Goal: Use online tool/utility: Use online tool/utility

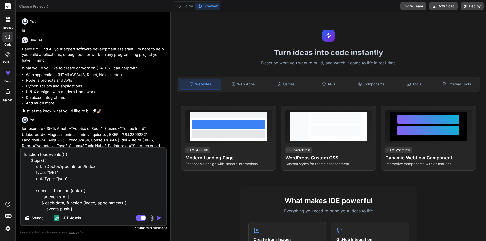
type textarea "x"
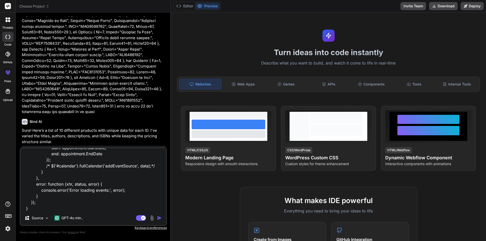
type textarea "function loadEvents() { $.ajax({ url: '/DoctorAppointment/Index', type: "GET", …"
type textarea "x"
type textarea "function loadEvents() { $.ajax({ url: '/DoctorAppointment/Index', type: "GET", …"
type textarea "x"
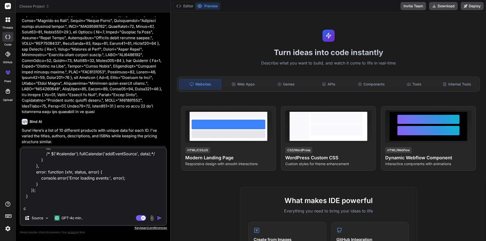
type textarea "function loadEvents() { $.ajax({ url: '/DoctorAppointment/Index', type: "GET", …"
type textarea "x"
type textarea "function loadEvents() { $.ajax({ url: '/DoctorAppointment/Index', type: "GET", …"
type textarea "x"
type textarea "function loadEvents() { $.ajax({ url: '/DoctorAppointment/Index', type: "GET", …"
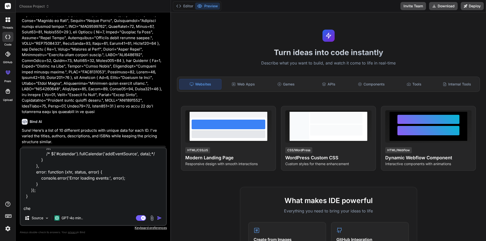
type textarea "x"
type textarea "function loadEvents() { $.ajax({ url: '/DoctorAppointment/Index', type: "GET", …"
type textarea "x"
type textarea "function loadEvents() { $.ajax({ url: '/DoctorAppointment/Index', type: "GET", …"
type textarea "x"
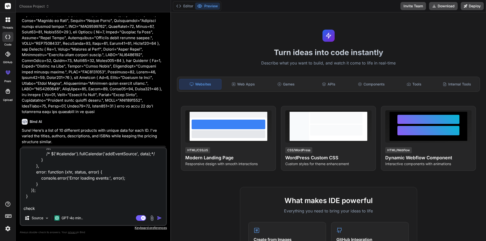
type textarea "function loadEvents() { $.ajax({ url: '/DoctorAppointment/Index', type: "GET", …"
type textarea "x"
type textarea "function loadEvents() { $.ajax({ url: '/DoctorAppointment/Index', type: "GET", …"
type textarea "x"
type textarea "function loadEvents() { $.ajax({ url: '/DoctorAppointment/Index', type: "GET", …"
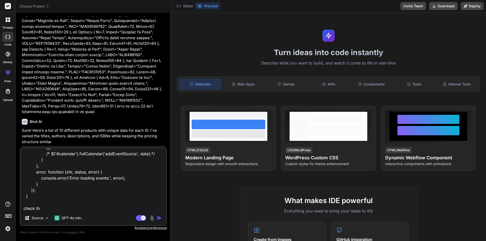
type textarea "x"
type textarea "function loadEvents() { $.ajax({ url: '/DoctorAppointment/Index', type: "GET", …"
type textarea "x"
type textarea "function loadEvents() { $.ajax({ url: '/DoctorAppointment/Index', type: "GET", …"
type textarea "x"
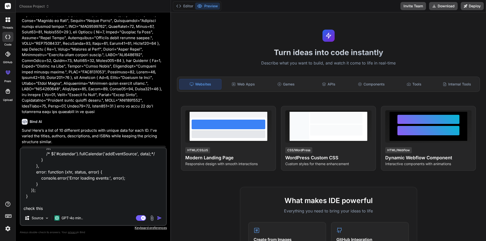
type textarea "function loadEvents() { $.ajax({ url: '/DoctorAppointment/Index', type: "GET", …"
type textarea "x"
type textarea "function loadEvents() { $.ajax({ url: '/DoctorAppointment/Index', type: "GET", …"
type textarea "x"
type textarea "function loadEvents() { $.ajax({ url: '/DoctorAppointment/Index', type: "GET", …"
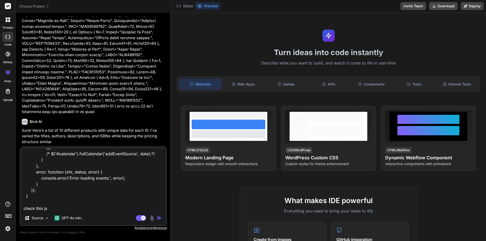
type textarea "x"
type textarea "function loadEvents() { $.ajax({ url: '/DoctorAppointment/Index', type: "GET", …"
type textarea "x"
type textarea "function loadEvents() { $.ajax({ url: '/DoctorAppointment/Index', type: "GET", …"
type textarea "x"
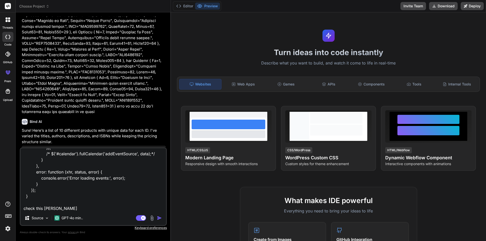
type textarea "function loadEvents() { $.ajax({ url: '/DoctorAppointment/Index', type: "GET", …"
type textarea "x"
type textarea "function loadEvents() { $.ajax({ url: '/DoctorAppointment/Index', type: "GET", …"
type textarea "x"
type textarea "function loadEvents() { $.ajax({ url: '/DoctorAppointment/Index', type: "GET", …"
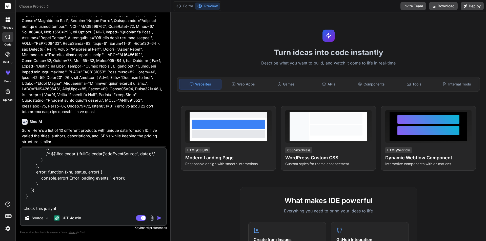
type textarea "x"
type textarea "function loadEvents() { $.ajax({ url: '/DoctorAppointment/Index', type: "GET", …"
type textarea "x"
type textarea "function loadEvents() { $.ajax({ url: '/DoctorAppointment/Index', type: "GET", …"
type textarea "x"
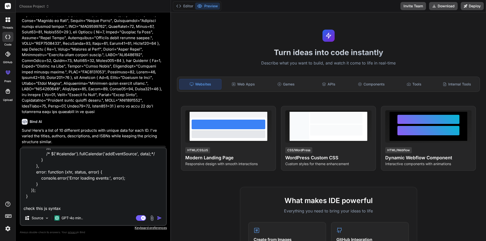
type textarea "function loadEvents() { $.ajax({ url: '/DoctorAppointment/Index', type: "GET", …"
type textarea "x"
type textarea "function loadEvents() { $.ajax({ url: '/DoctorAppointment/Index', type: "GET", …"
type textarea "x"
type textarea "function loadEvents() { $.ajax({ url: '/DoctorAppointment/Index', type: "GET", …"
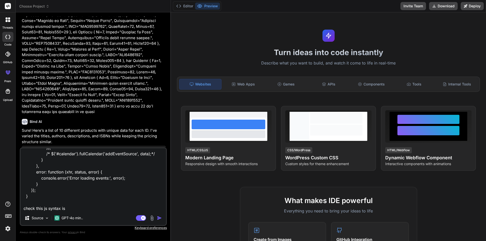
type textarea "x"
type textarea "function loadEvents() { $.ajax({ url: '/DoctorAppointment/Index', type: "GET", …"
type textarea "x"
type textarea "function loadEvents() { $.ajax({ url: '/DoctorAppointment/Index', type: "GET", …"
type textarea "x"
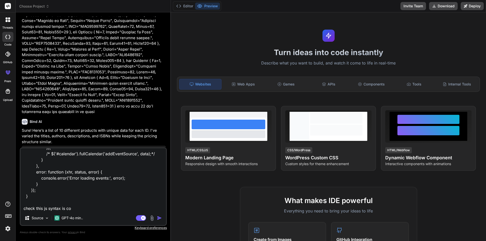
type textarea "function loadEvents() { $.ajax({ url: '/DoctorAppointment/Index', type: "GET", …"
type textarea "x"
type textarea "function loadEvents() { $.ajax({ url: '/DoctorAppointment/Index', type: "GET", …"
type textarea "x"
type textarea "function loadEvents() { $.ajax({ url: '/DoctorAppointment/Index', type: "GET", …"
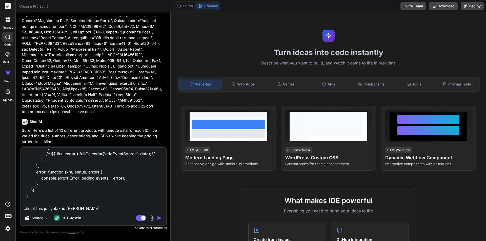
type textarea "x"
type textarea "function loadEvents() { $.ajax({ url: '/DoctorAppointment/Index', type: "GET", …"
type textarea "x"
type textarea "function loadEvents() { $.ajax({ url: '/DoctorAppointment/Index', type: "GET", …"
type textarea "x"
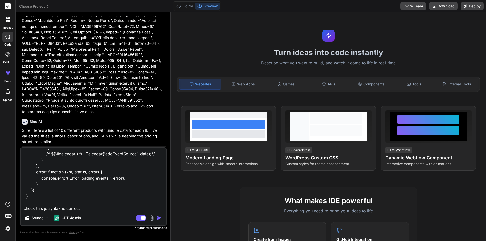
type textarea "function loadEvents() { $.ajax({ url: '/DoctorAppointment/Index', type: "GET", …"
type textarea "x"
type textarea "function loadEvents() { $.ajax({ url: '/DoctorAppointment/Index', type: "GET", …"
type textarea "x"
type textarea "function loadEvents() { $.ajax({ url: '/DoctorAppointment/Index', type: "GET", …"
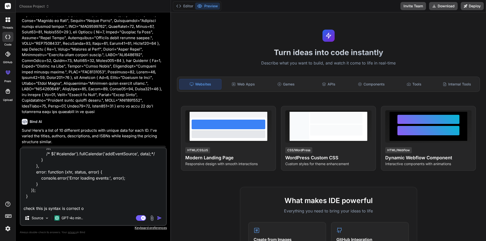
type textarea "x"
type textarea "function loadEvents() { $.ajax({ url: '/DoctorAppointment/Index', type: "GET", …"
type textarea "x"
type textarea "function loadEvents() { $.ajax({ url: '/DoctorAppointment/Index', type: "GET", …"
type textarea "x"
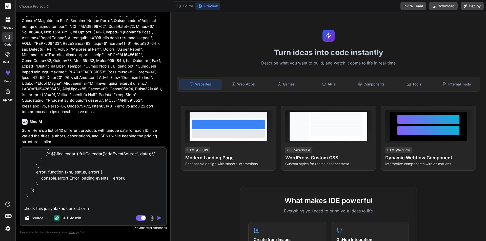
type textarea "function loadEvents() { $.ajax({ url: '/DoctorAppointment/Index', type: "GET", …"
type textarea "x"
type textarea "function loadEvents() { $.ajax({ url: '/DoctorAppointment/Index', type: "GET", …"
type textarea "x"
type textarea "function loadEvents() { $.ajax({ url: '/DoctorAppointment/Index', type: "GET", …"
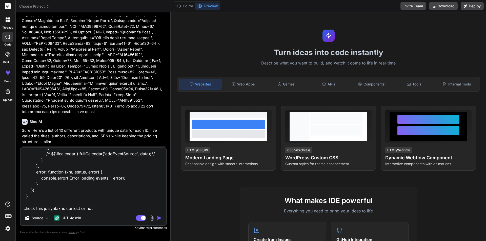
type textarea "x"
type textarea "function loadEvents() { $.ajax({ url: '/DoctorAppointment/Index', type: "GET", …"
type textarea "x"
type textarea "function loadEvents() { $.ajax({ url: '/DoctorAppointment/Index', type: "GET", …"
type textarea "x"
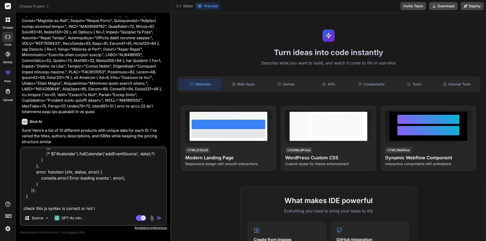
type textarea "function loadEvents() { $.ajax({ url: '/DoctorAppointment/Index', type: "GET", …"
type textarea "x"
type textarea "function loadEvents() { $.ajax({ url: '/DoctorAppointment/Index', type: "GET", …"
type textarea "x"
type textarea "function loadEvents() { $.ajax({ url: '/DoctorAppointment/Index', type: "GET", …"
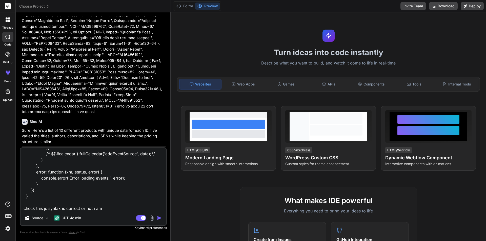
type textarea "x"
type textarea "function loadEvents() { $.ajax({ url: '/DoctorAppointment/Index', type: "GET", …"
type textarea "x"
type textarea "function loadEvents() { $.ajax({ url: '/DoctorAppointment/Index', type: "GET", …"
type textarea "x"
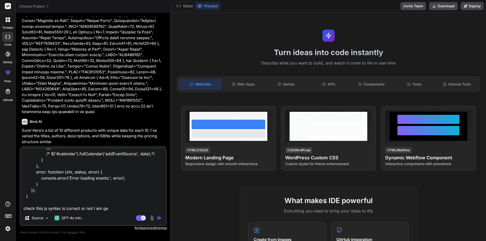
type textarea "function loadEvents() { $.ajax({ url: '/DoctorAppointment/Index', type: "GET", …"
type textarea "x"
type textarea "function loadEvents() { $.ajax({ url: '/DoctorAppointment/Index', type: "GET", …"
type textarea "x"
type textarea "function loadEvents() { $.ajax({ url: '/DoctorAppointment/Index', type: "GET", …"
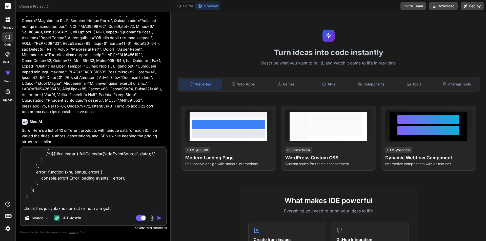
type textarea "x"
type textarea "function loadEvents() { $.ajax({ url: '/DoctorAppointment/Index', type: "GET", …"
type textarea "x"
type textarea "function loadEvents() { $.ajax({ url: '/DoctorAppointment/Index', type: "GET", …"
type textarea "x"
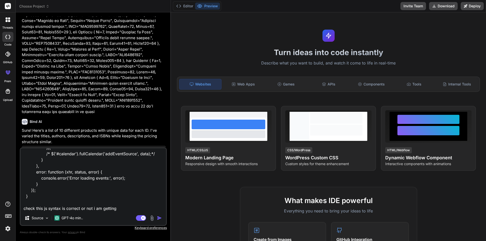
type textarea "function loadEvents() { $.ajax({ url: '/DoctorAppointment/Index', type: "GET", …"
type textarea "x"
type textarea "function loadEvents() { $.ajax({ url: '/DoctorAppointment/Index', type: "GET", …"
type textarea "x"
type textarea "function loadEvents() { $.ajax({ url: '/DoctorAppointment/Index', type: "GET", …"
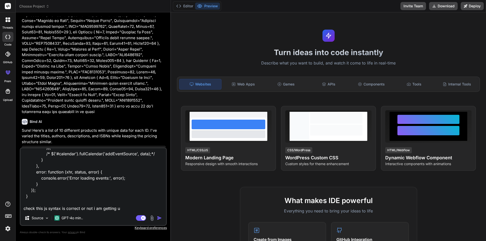
type textarea "x"
type textarea "function loadEvents() { $.ajax({ url: '/DoctorAppointment/Index', type: "GET", …"
type textarea "x"
type textarea "function loadEvents() { $.ajax({ url: '/DoctorAppointment/Index', type: "GET", …"
type textarea "x"
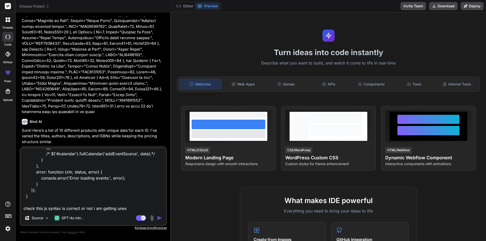
type textarea "function loadEvents() { $.ajax({ url: '/DoctorAppointment/Index', type: "GET", …"
type textarea "x"
type textarea "function loadEvents() { $.ajax({ url: '/DoctorAppointment/Index', type: "GET", …"
type textarea "x"
type textarea "function loadEvents() { $.ajax({ url: '/DoctorAppointment/Index', type: "GET", …"
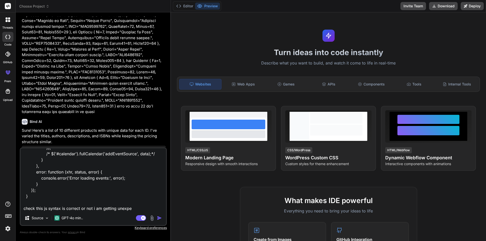
type textarea "x"
type textarea "function loadEvents() { $.ajax({ url: '/DoctorAppointment/Index', type: "GET", …"
type textarea "x"
type textarea "function loadEvents() { $.ajax({ url: '/DoctorAppointment/Index', type: "GET", …"
type textarea "x"
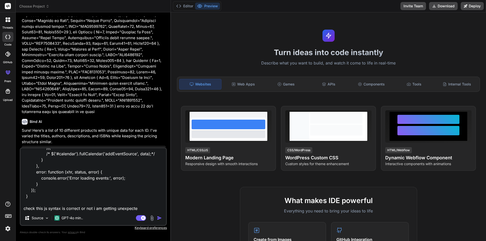
type textarea "function loadEvents() { $.ajax({ url: '/DoctorAppointment/Index', type: "GET", …"
type textarea "x"
type textarea "function loadEvents() { $.ajax({ url: '/DoctorAppointment/Index', type: "GET", …"
type textarea "x"
type textarea "function loadEvents() { $.ajax({ url: '/DoctorAppointment/Index', type: "GET", …"
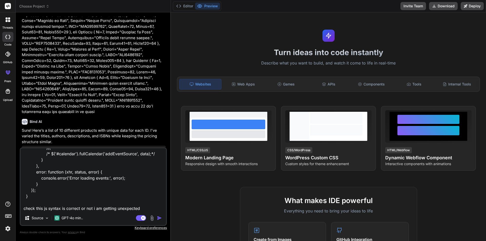
type textarea "x"
type textarea "function loadEvents() { $.ajax({ url: '/DoctorAppointment/Index', type: "GET", …"
type textarea "x"
type textarea "function loadEvents() { $.ajax({ url: '/DoctorAppointment/Index', type: "GET", …"
type textarea "x"
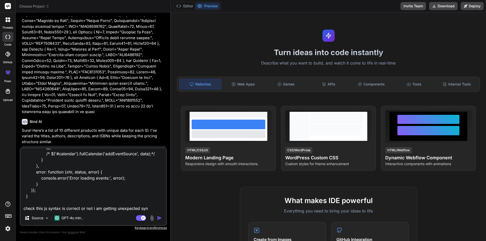
type textarea "function loadEvents() { $.ajax({ url: '/DoctorAppointment/Index', type: "GET", …"
type textarea "x"
type textarea "function loadEvents() { $.ajax({ url: '/DoctorAppointment/Index', type: "GET", …"
type textarea "x"
type textarea "function loadEvents() { $.ajax({ url: '/DoctorAppointment/Index', type: "GET", …"
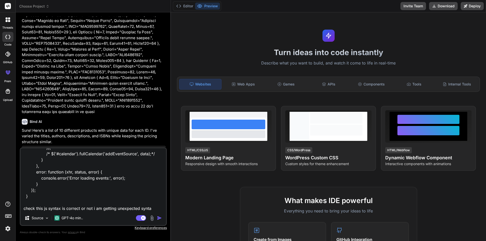
type textarea "x"
type textarea "function loadEvents() { $.ajax({ url: '/DoctorAppointment/Index', type: "GET", …"
type textarea "x"
type textarea "function loadEvents() { $.ajax({ url: '/DoctorAppointment/Index', type: "GET", …"
type textarea "x"
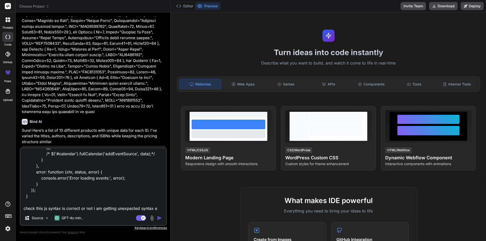
type textarea "function loadEvents() { $.ajax({ url: '/DoctorAppointment/Index', type: "GET", …"
type textarea "x"
type textarea "function loadEvents() { $.ajax({ url: '/DoctorAppointment/Index', type: "GET", …"
type textarea "x"
type textarea "function loadEvents() { $.ajax({ url: '/DoctorAppointment/Index', type: "GET", …"
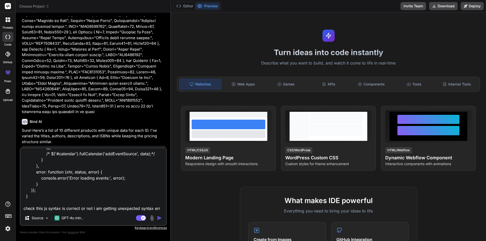
type textarea "x"
type textarea "function loadEvents() { $.ajax({ url: '/DoctorAppointment/Index', type: "GET", …"
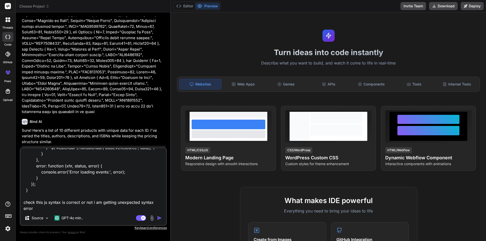
type textarea "x"
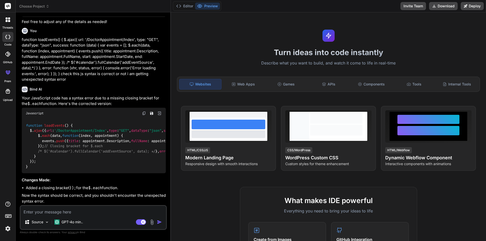
scroll to position [988, 0]
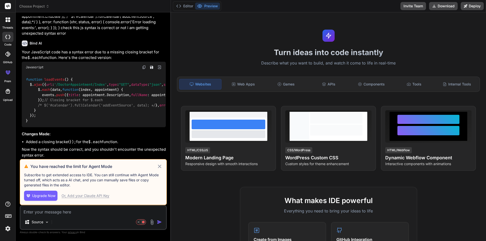
click at [160, 168] on icon at bounding box center [160, 167] width 6 height 6
type textarea "x"
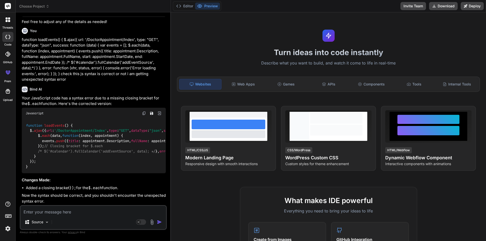
click at [143, 111] on img at bounding box center [144, 113] width 4 height 4
